Goal: Find specific page/section: Find specific page/section

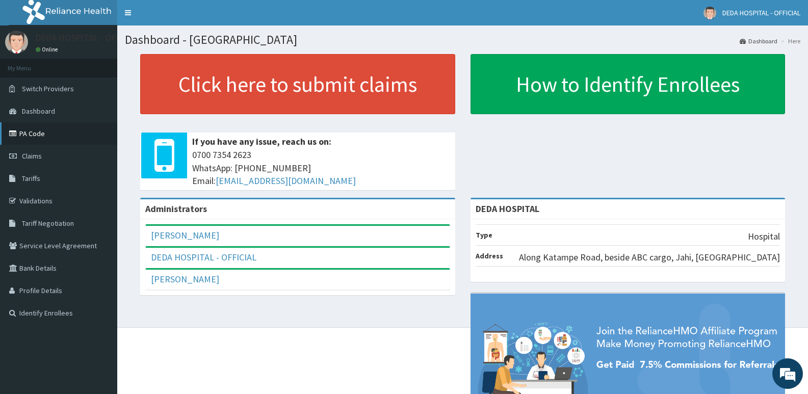
click at [44, 135] on link "PA Code" at bounding box center [58, 133] width 117 height 22
click at [29, 133] on link "PA Code" at bounding box center [58, 133] width 117 height 22
click at [22, 135] on link "PA Code" at bounding box center [58, 133] width 117 height 22
click at [37, 138] on link "PA Code" at bounding box center [58, 133] width 117 height 22
